Goal: Task Accomplishment & Management: Manage account settings

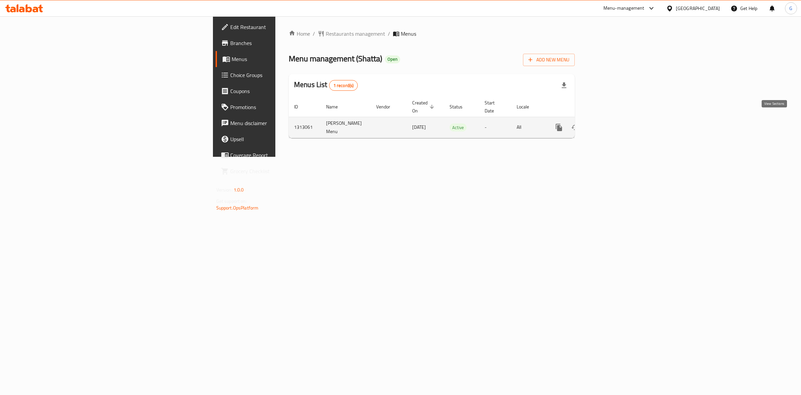
click at [615, 120] on link "enhanced table" at bounding box center [607, 127] width 16 height 16
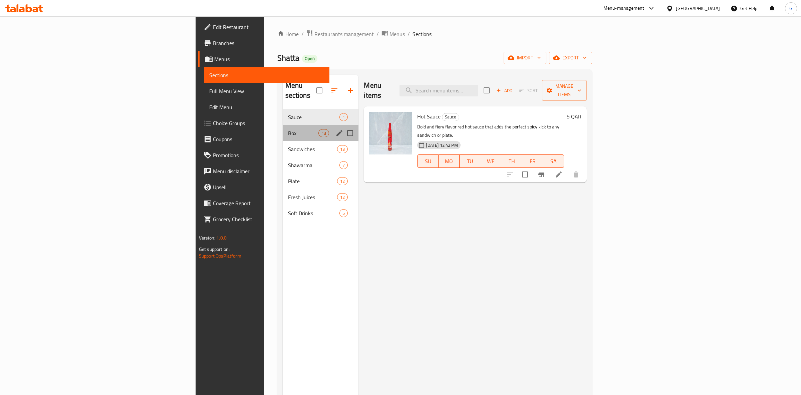
click at [283, 125] on div "Box 13" at bounding box center [321, 133] width 76 height 16
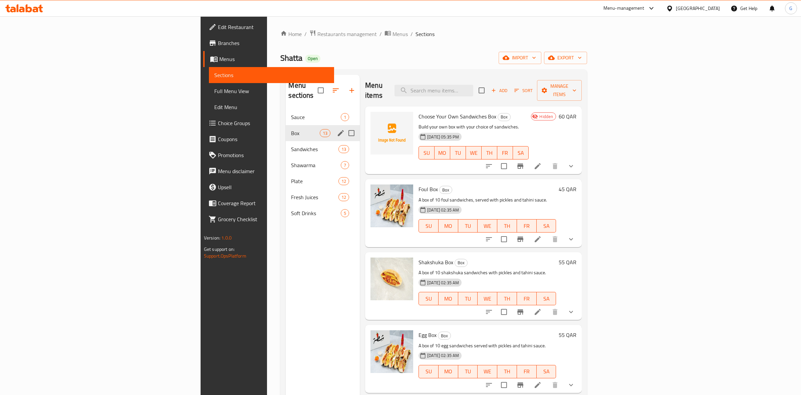
click at [286, 130] on div "Box 13" at bounding box center [323, 133] width 74 height 16
click at [286, 141] on div "Sandwiches 13" at bounding box center [323, 149] width 74 height 16
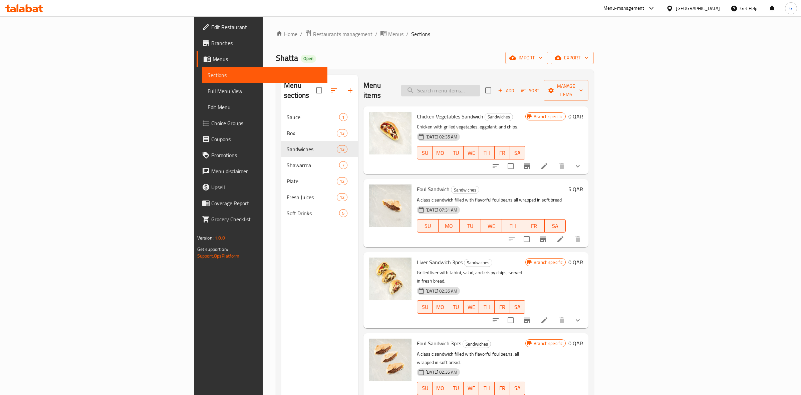
click at [480, 88] on input "search" at bounding box center [440, 91] width 79 height 12
type input "cheese"
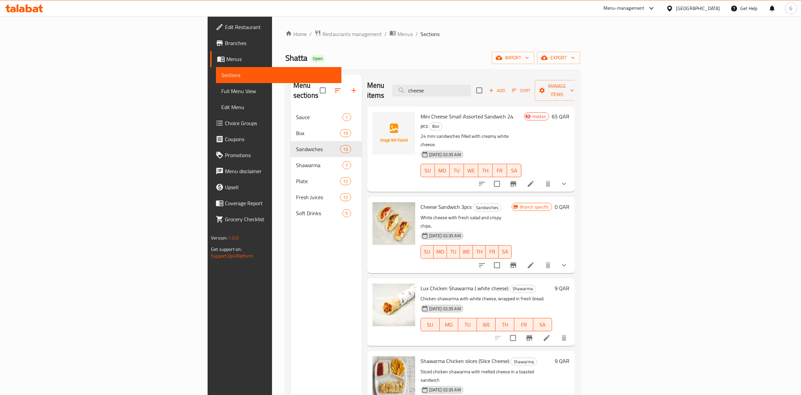
click at [540, 259] on li at bounding box center [530, 265] width 19 height 12
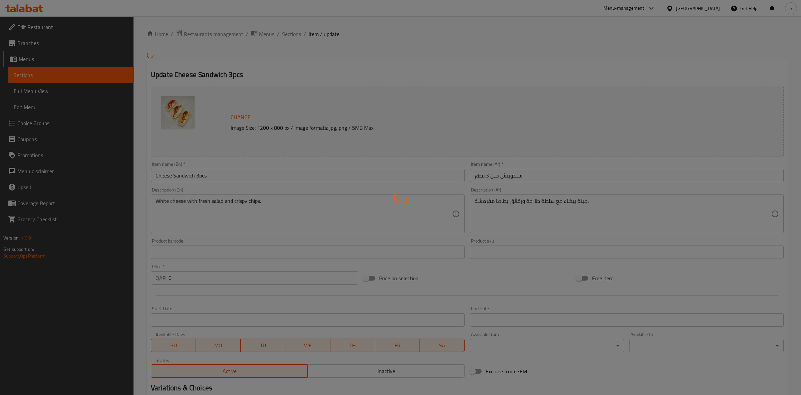
type input "إضافة جانبية:"
type input "0"
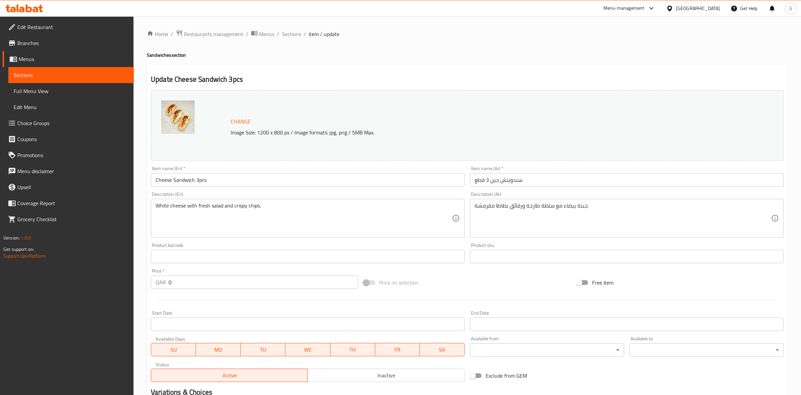
click at [96, 88] on span "Full Menu View" at bounding box center [71, 91] width 115 height 8
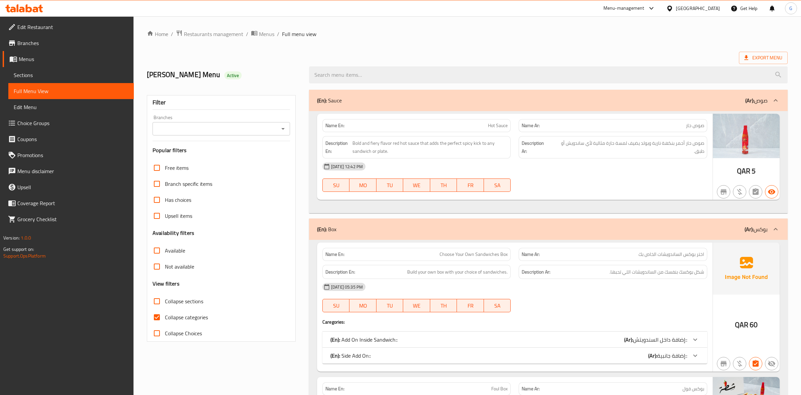
click at [100, 73] on span "Sections" at bounding box center [71, 75] width 115 height 8
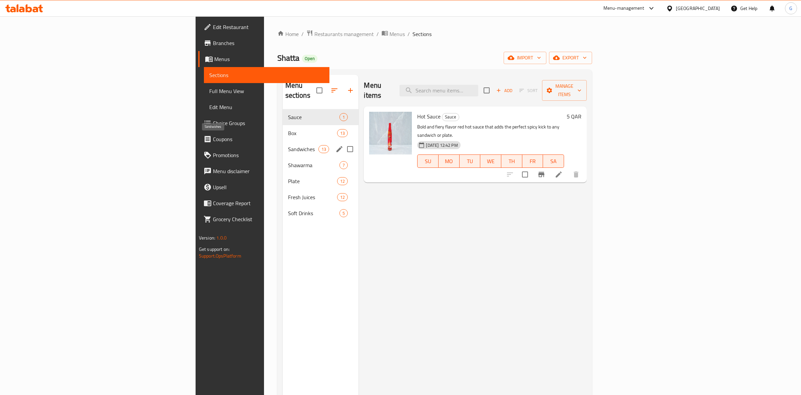
click at [288, 145] on span "Sandwiches" at bounding box center [303, 149] width 31 height 8
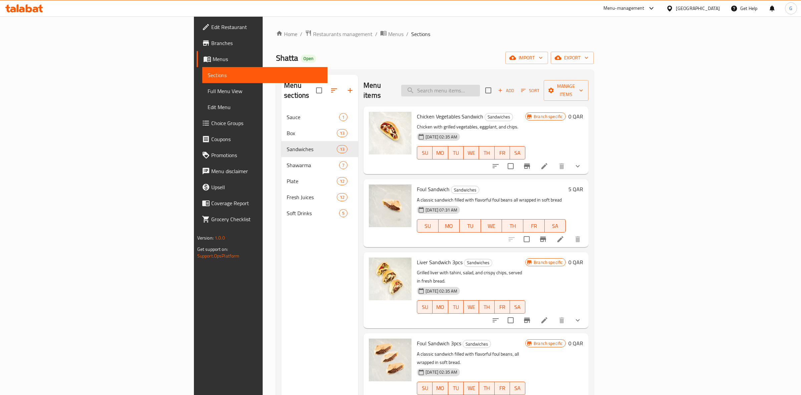
click at [471, 85] on input "search" at bounding box center [440, 91] width 79 height 12
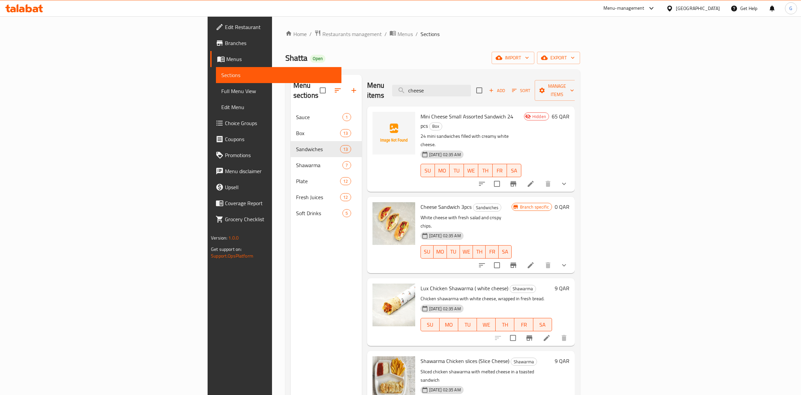
drag, startPoint x: 511, startPoint y: 89, endPoint x: 386, endPoint y: 91, distance: 125.8
click at [392, 92] on input "cheese" at bounding box center [431, 91] width 79 height 12
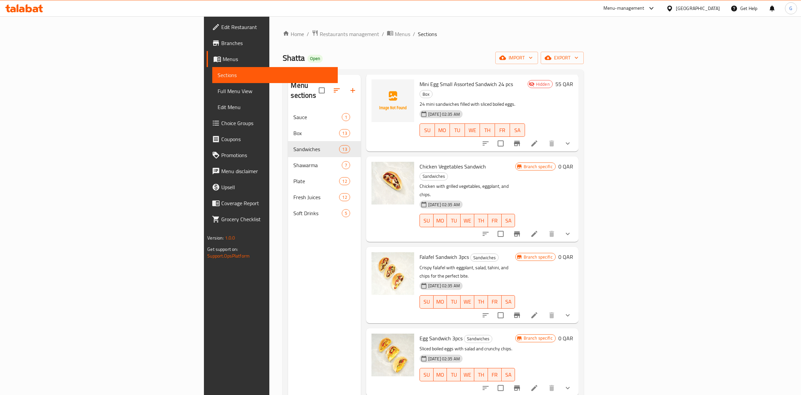
scroll to position [157, 0]
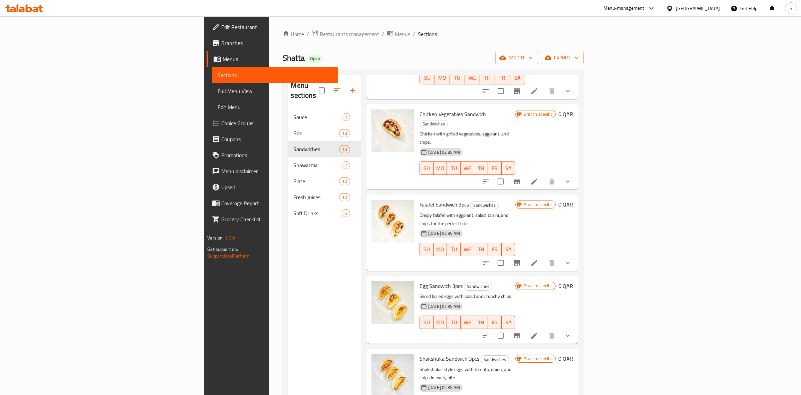
type input "egg"
click at [488, 261] on icon "sort-choices" at bounding box center [485, 263] width 6 height 4
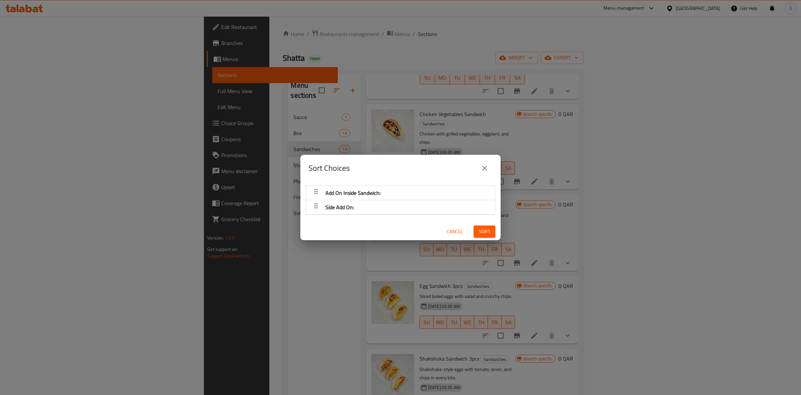
drag, startPoint x: 486, startPoint y: 168, endPoint x: 500, endPoint y: 172, distance: 14.7
click at [486, 168] on icon "close" at bounding box center [484, 168] width 8 height 8
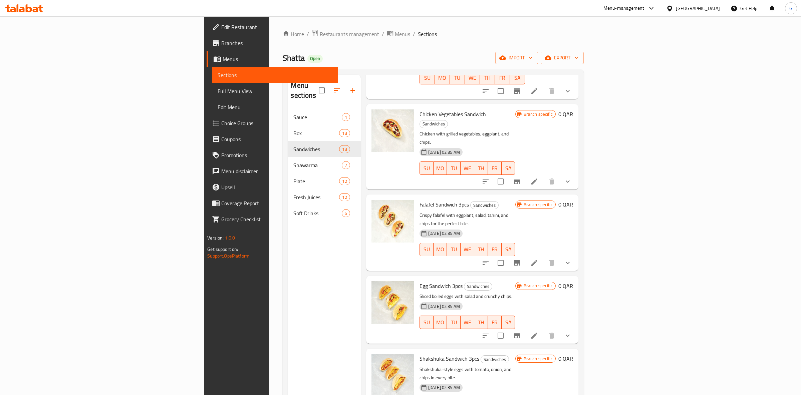
click at [537, 260] on icon at bounding box center [534, 263] width 6 height 6
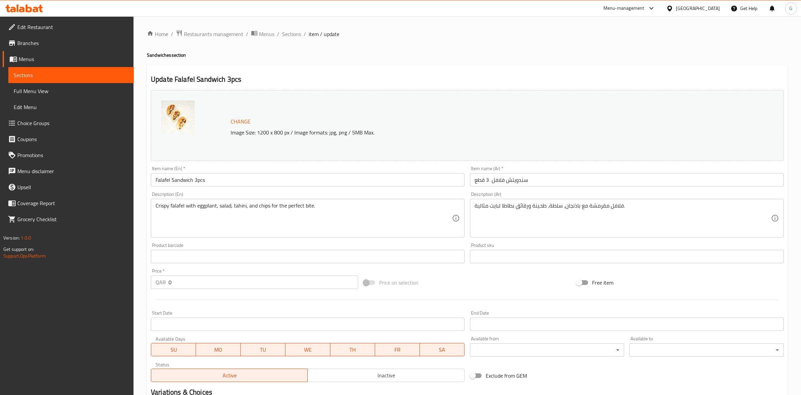
scroll to position [124, 0]
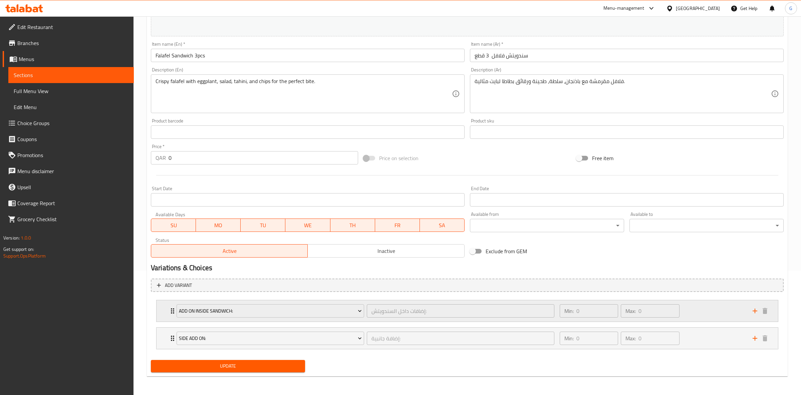
click at [717, 309] on div "Min: 0 ​ Max: 0 ​" at bounding box center [652, 310] width 193 height 21
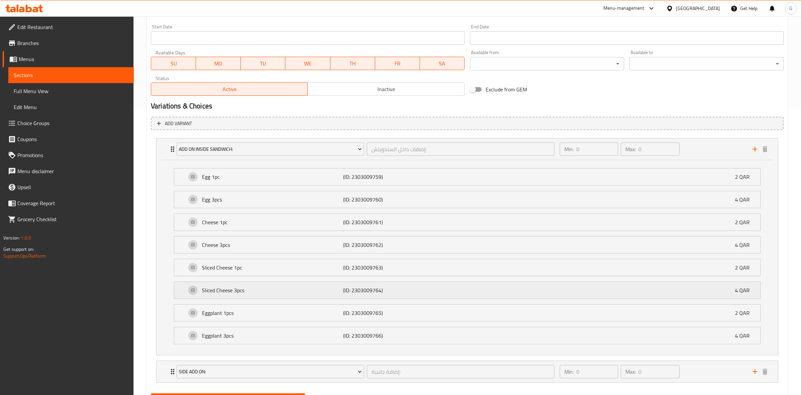
scroll to position [300, 0]
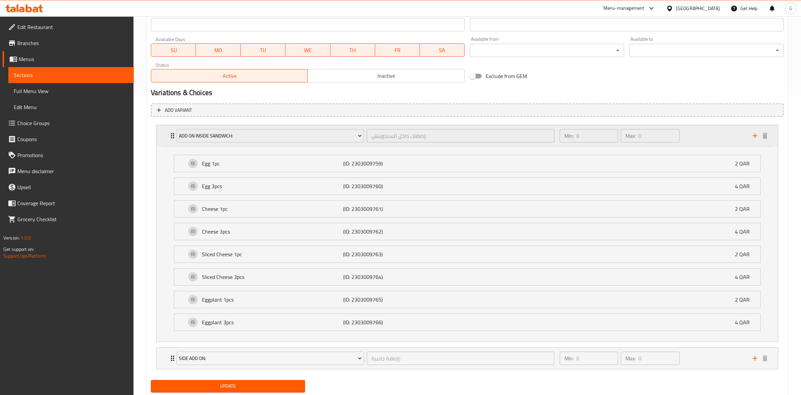
click at [717, 139] on div "Min: 0 ​ Max: 0 ​" at bounding box center [652, 135] width 193 height 21
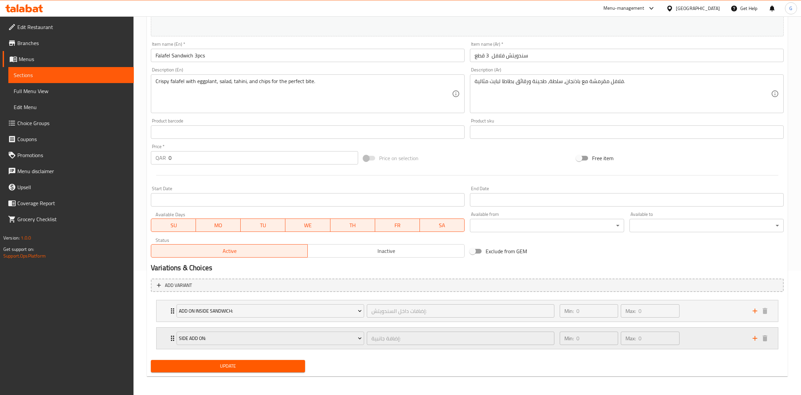
click at [699, 330] on div "Min: 0 ​ Max: 0 ​" at bounding box center [652, 338] width 193 height 21
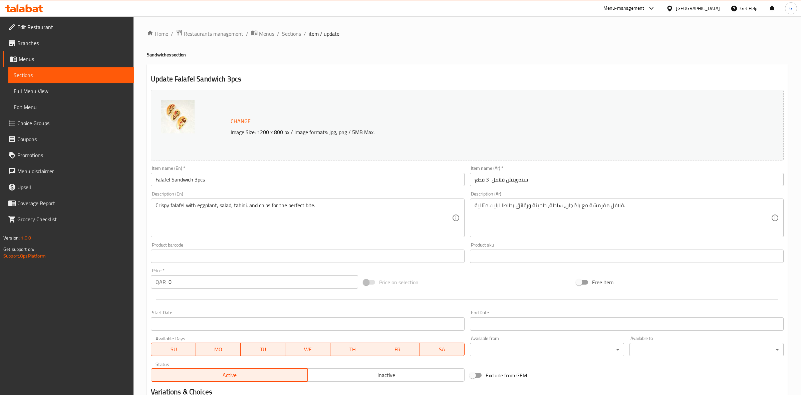
scroll to position [0, 0]
click at [198, 32] on span "Restaurants management" at bounding box center [213, 34] width 59 height 8
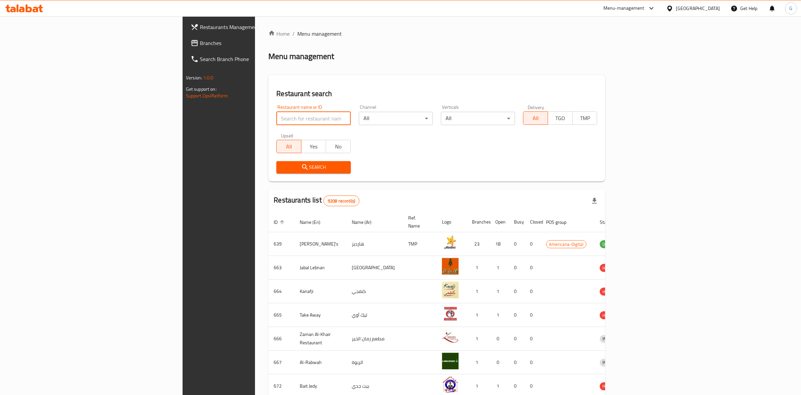
click at [276, 120] on input "search" at bounding box center [313, 118] width 74 height 13
type input "maraseem"
click button "Search" at bounding box center [313, 167] width 74 height 12
